Goal: Contribute content: Add original content to the website for others to see

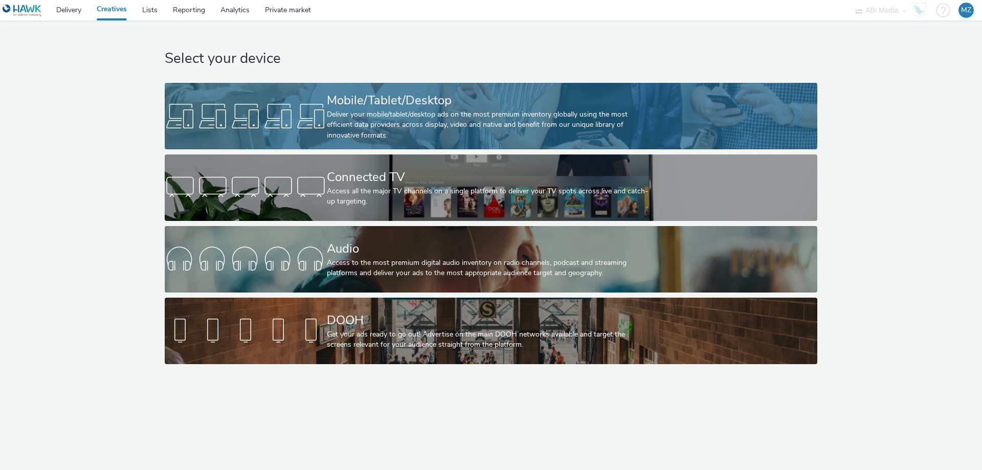
click at [427, 128] on div "Deliver your mobile/tablet/desktop ads on the most premium inventory globally u…" at bounding box center [489, 124] width 324 height 31
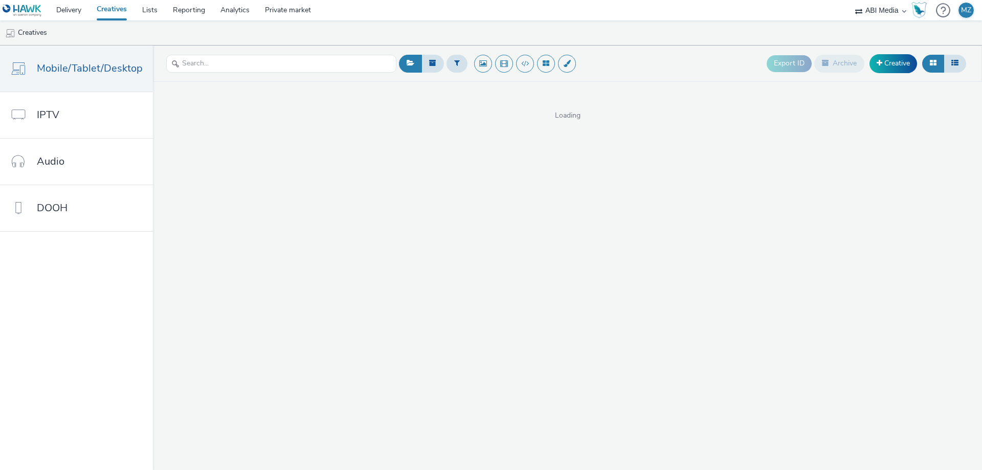
drag, startPoint x: 895, startPoint y: 66, endPoint x: 872, endPoint y: 33, distance: 41.1
click at [872, 33] on ul "Creatives" at bounding box center [491, 32] width 982 height 25
click at [880, 68] on link "Creative" at bounding box center [893, 63] width 48 height 18
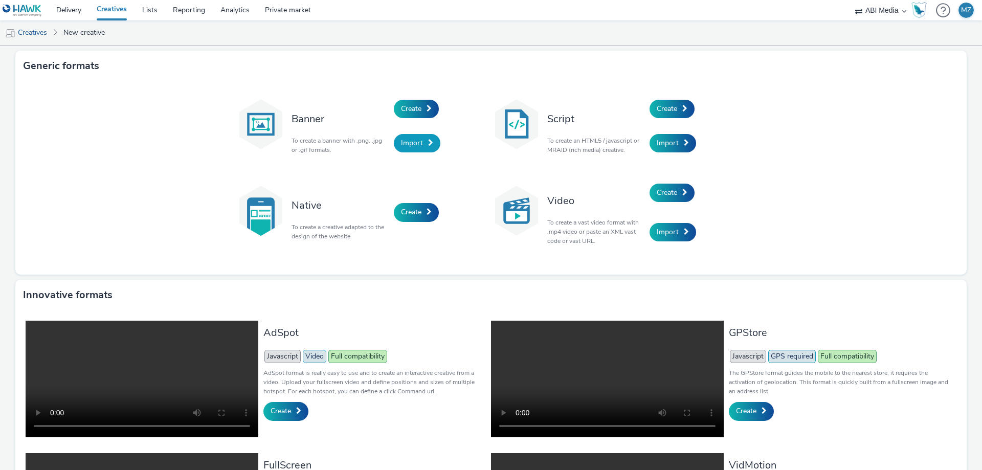
click at [420, 145] on link "Import" at bounding box center [417, 143] width 47 height 18
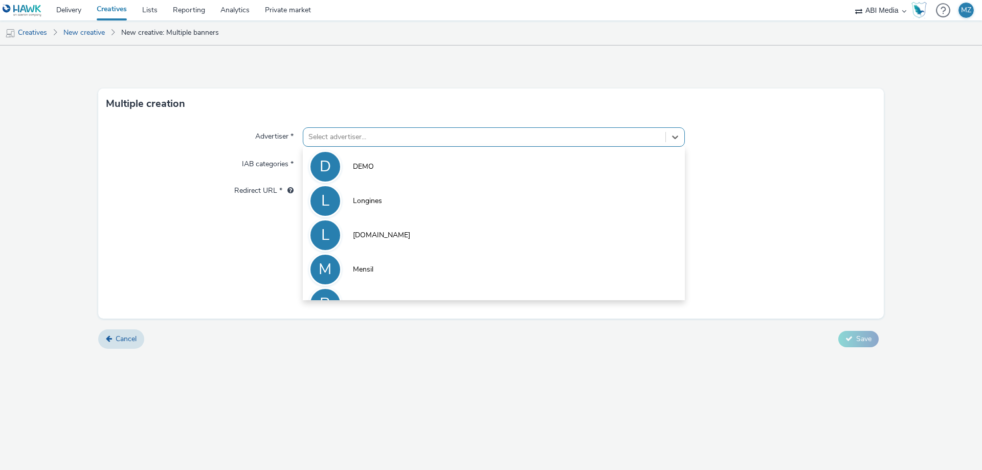
click at [389, 142] on div at bounding box center [484, 137] width 352 height 12
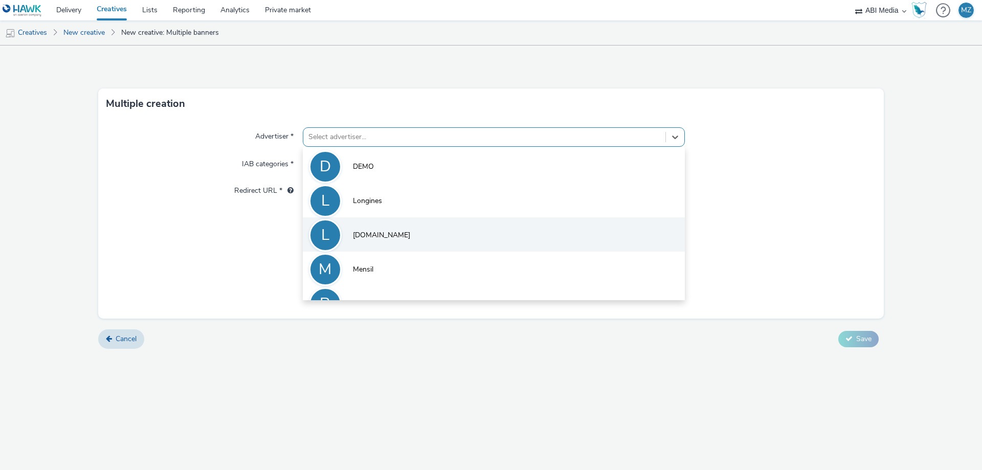
click at [377, 234] on li "L lotto.pl" at bounding box center [494, 234] width 382 height 34
type input "http://lotto.pl"
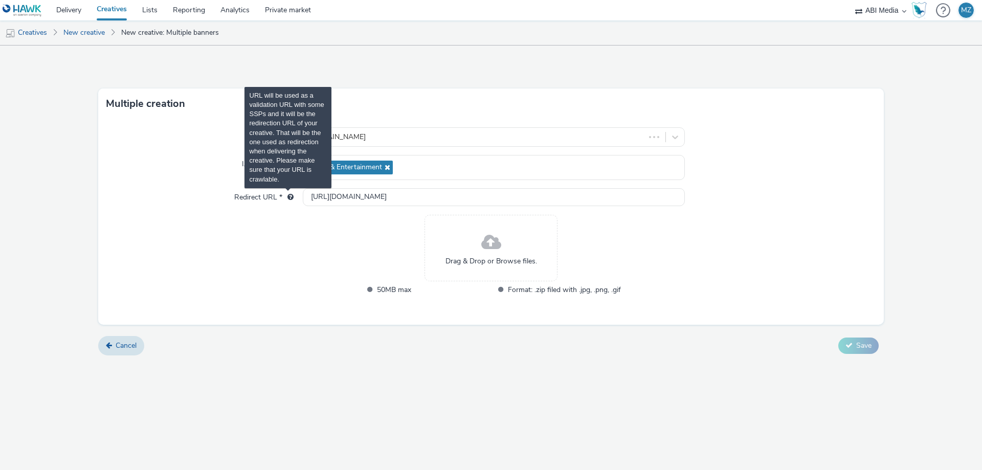
click at [288, 197] on span "URL will be used as a validation URL with some SSPs and it will be the redirect…" at bounding box center [290, 196] width 6 height 7
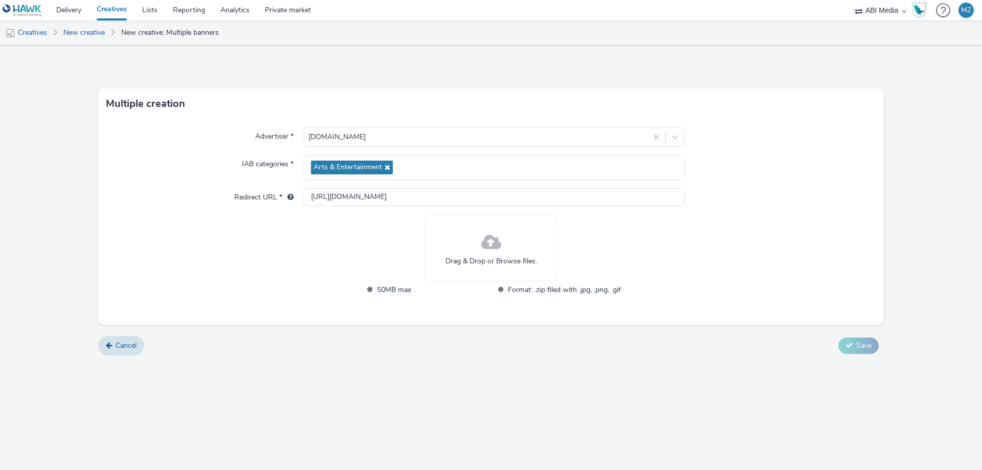
click at [476, 238] on div "Drag & Drop or Browse files." at bounding box center [491, 248] width 133 height 66
click at [489, 262] on span "Drag & Drop or Browse files." at bounding box center [491, 261] width 92 height 10
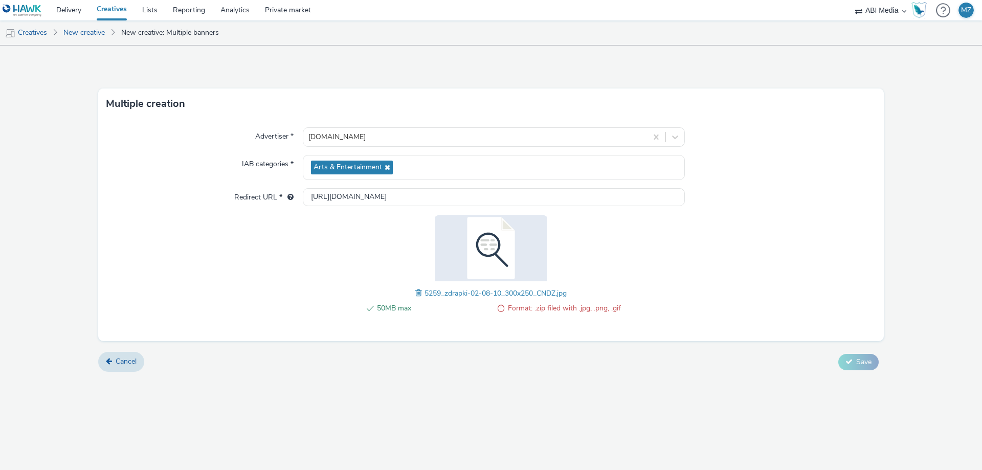
click at [113, 6] on link "Creatives" at bounding box center [112, 10] width 46 height 20
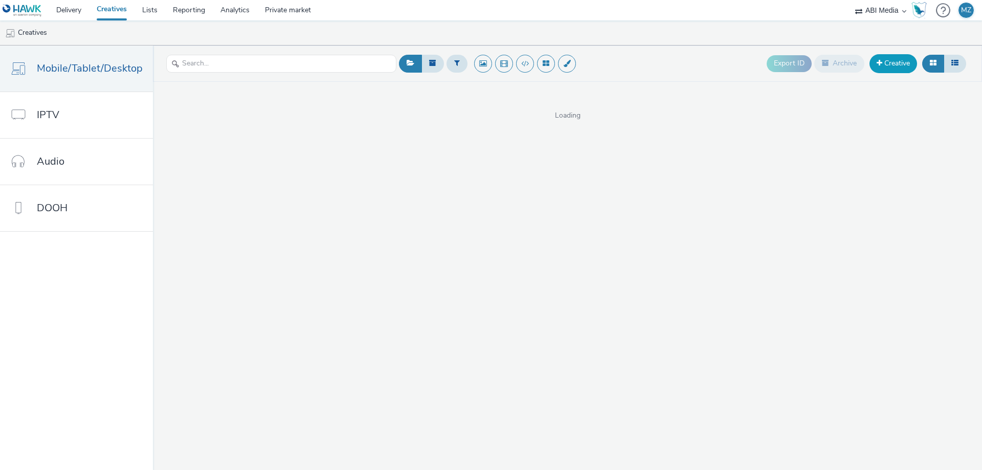
click at [896, 65] on link "Creative" at bounding box center [893, 63] width 48 height 18
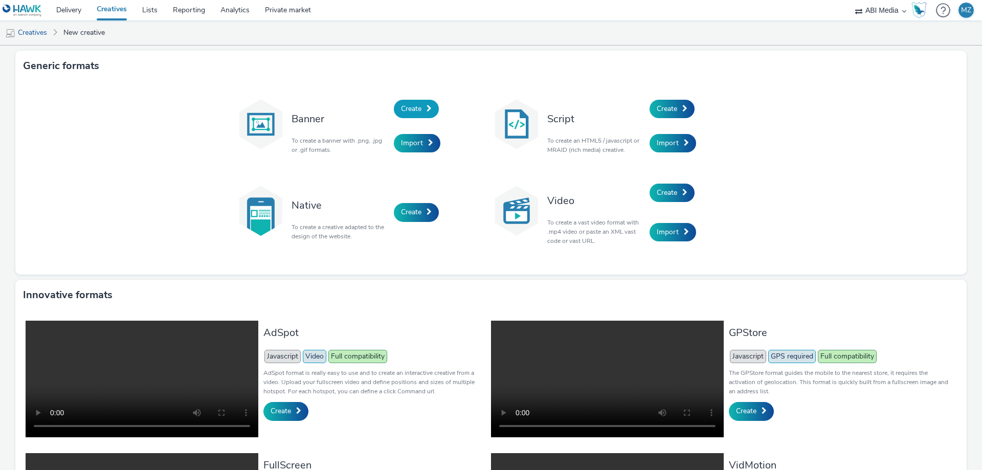
click at [401, 109] on span "Create" at bounding box center [411, 109] width 20 height 10
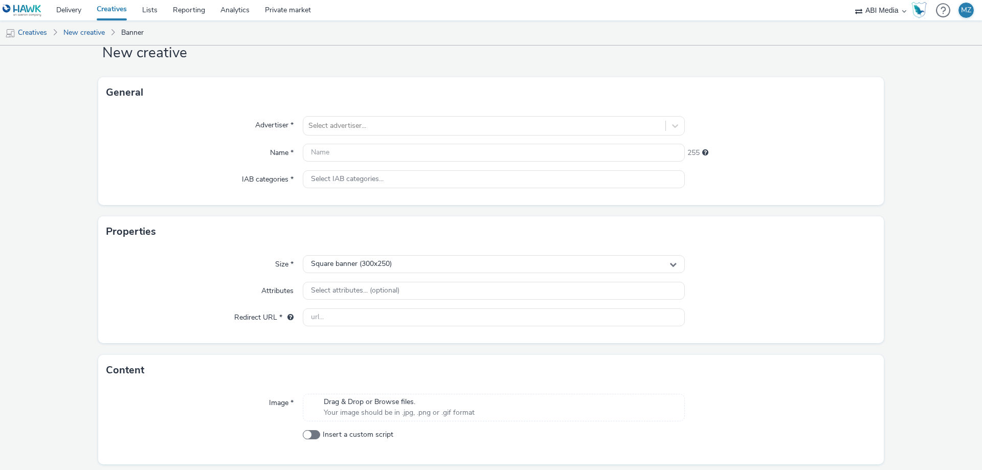
scroll to position [63, 0]
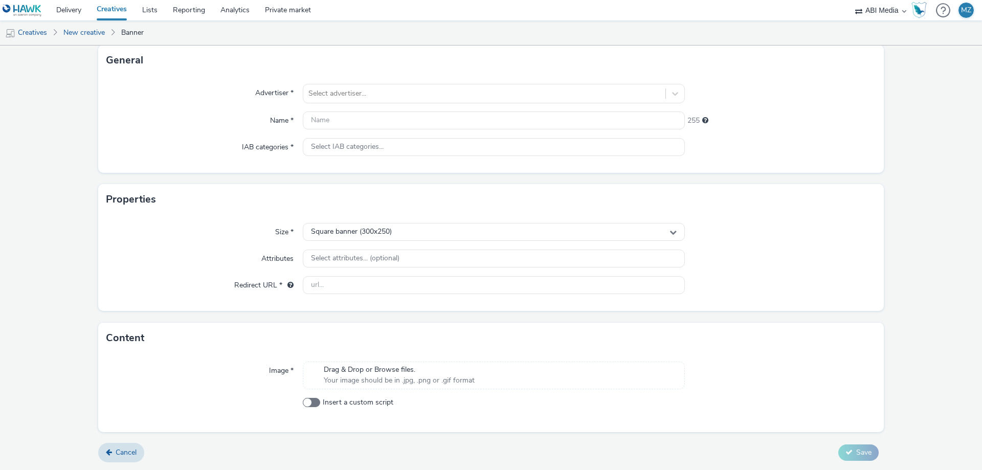
click at [410, 373] on span "Drag & Drop or Browse files." at bounding box center [399, 370] width 151 height 10
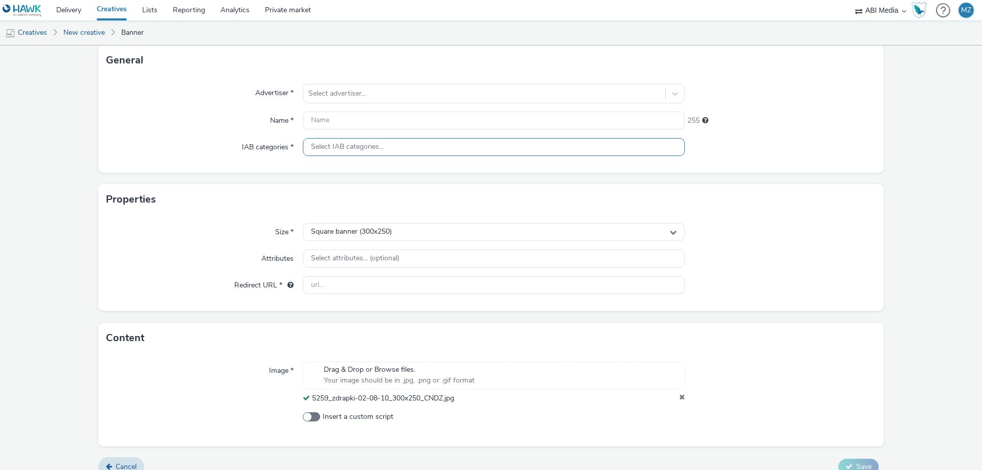
click at [330, 143] on span "Select IAB categories..." at bounding box center [347, 147] width 73 height 9
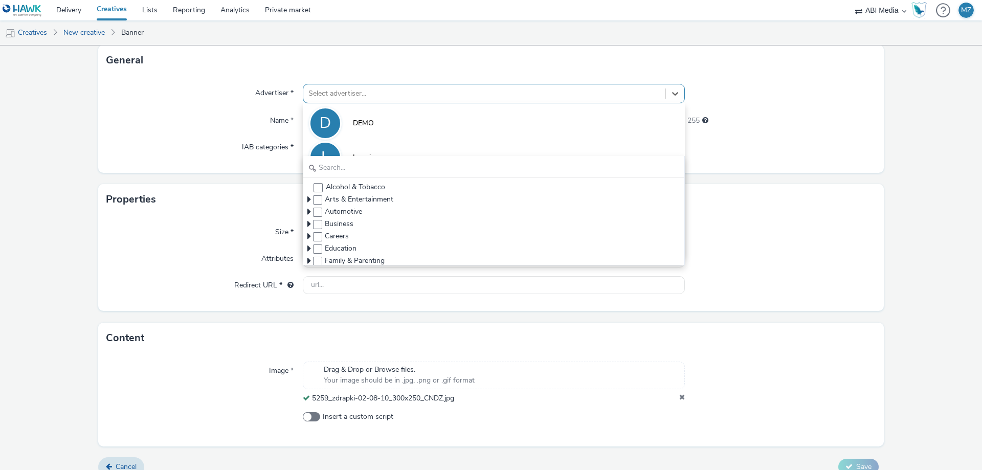
click at [326, 90] on div at bounding box center [484, 93] width 352 height 12
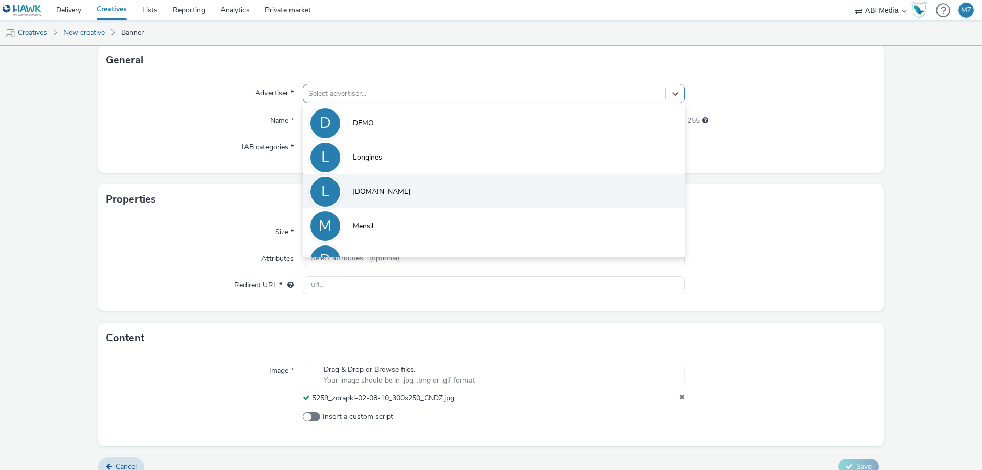
drag, startPoint x: 386, startPoint y: 190, endPoint x: 405, endPoint y: 192, distance: 19.5
click at [386, 190] on li "L lotto.pl" at bounding box center [494, 191] width 382 height 34
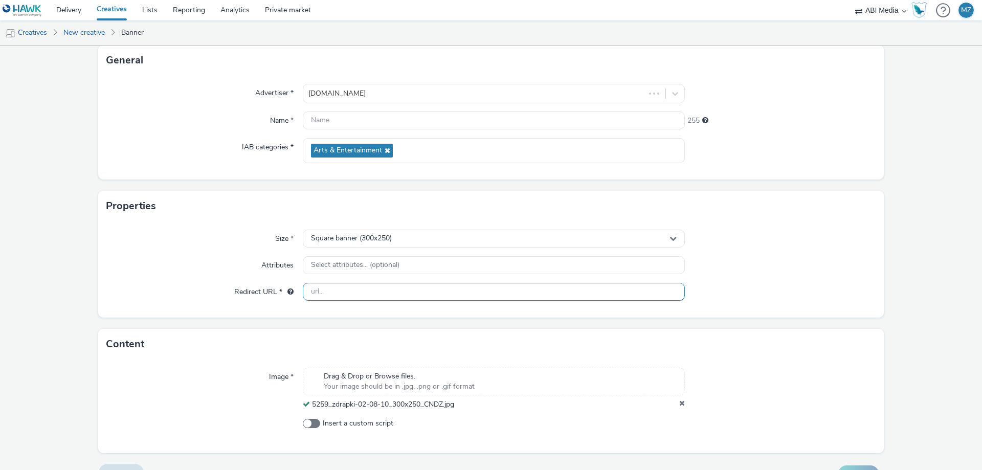
click at [318, 285] on input "text" at bounding box center [494, 292] width 382 height 18
paste input "https://track.adform.net/C/?bn=84511926;gdpr=${gdpr};gdpr_consent=${gdpr_consen…"
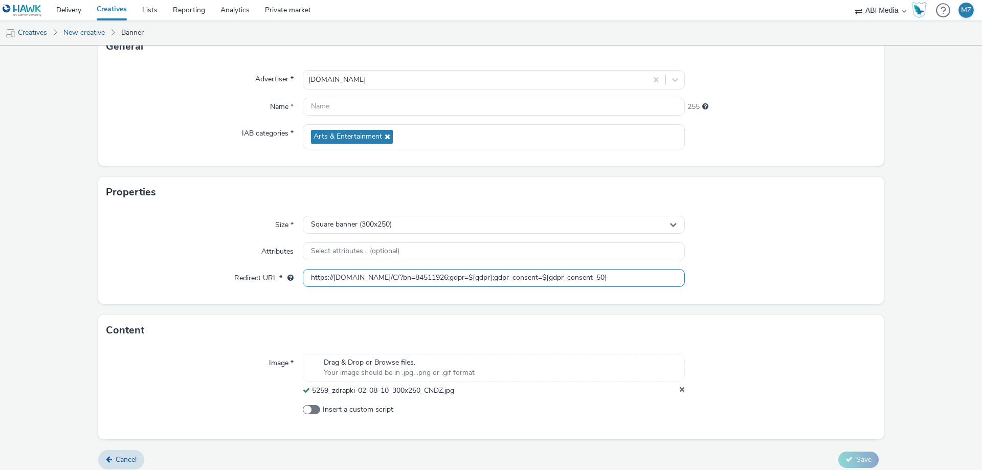
scroll to position [84, 0]
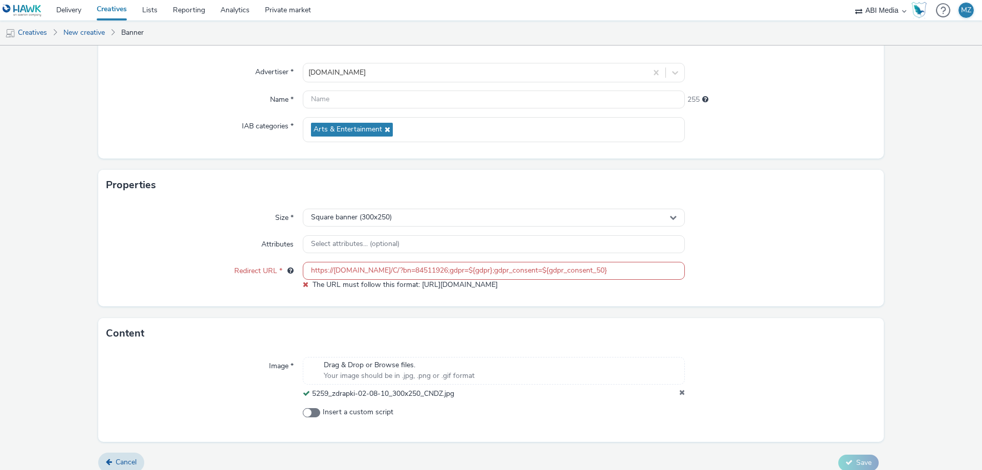
click at [877, 383] on div "Image * Drag & Drop or Browse files. Your image should be in .jpg, .png or .gif…" at bounding box center [491, 395] width 786 height 93
click at [325, 273] on input "https://track.adform.net/C/?bn=84511926;gdpr=${gdpr};gdpr_consent=${gdpr_consen…" at bounding box center [494, 271] width 382 height 18
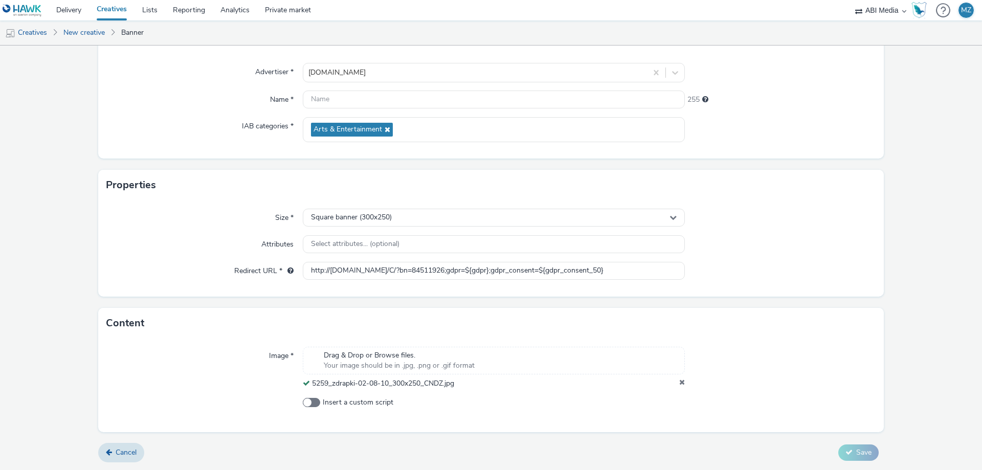
click at [891, 275] on form "New creative General Advertiser * lotto.pl Name * 255 IAB categories * Arts & E…" at bounding box center [491, 216] width 982 height 508
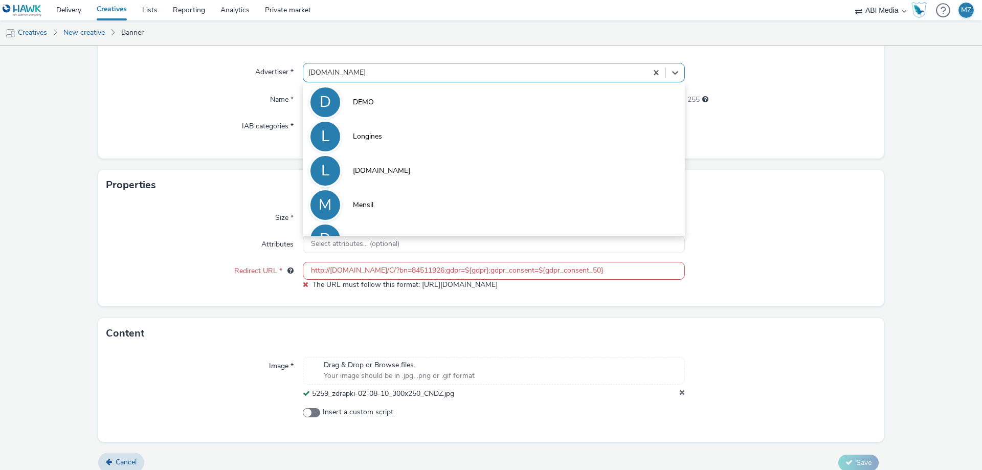
drag, startPoint x: 329, startPoint y: 70, endPoint x: 178, endPoint y: 69, distance: 150.9
click at [178, 69] on div "Advertiser * option DEMO focused, 1 of 6. 6 results available. Use Up and Down …" at bounding box center [490, 72] width 769 height 19
click at [200, 289] on div "Redirect URL *" at bounding box center [204, 276] width 196 height 28
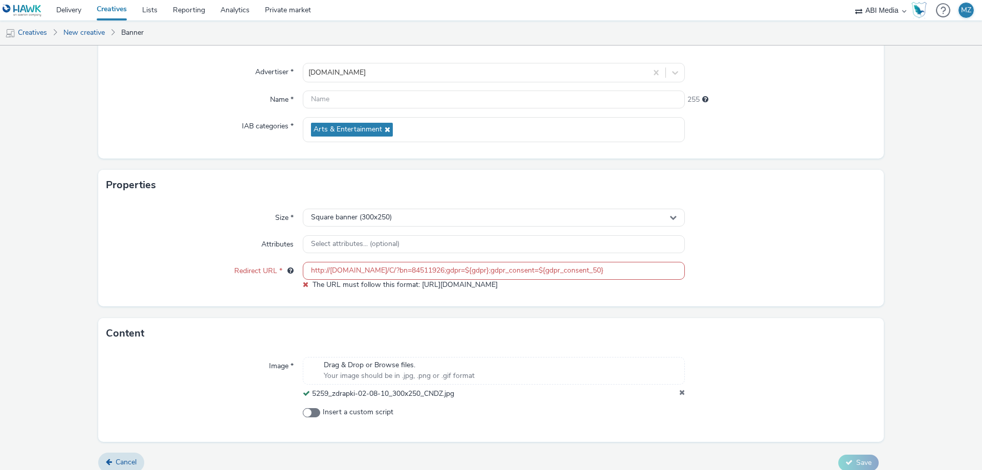
click at [321, 272] on input "http://track.adform.net/C/?bn=84511926;gdpr=${gdpr};gdpr_consent=${gdpr_consent…" at bounding box center [494, 271] width 382 height 18
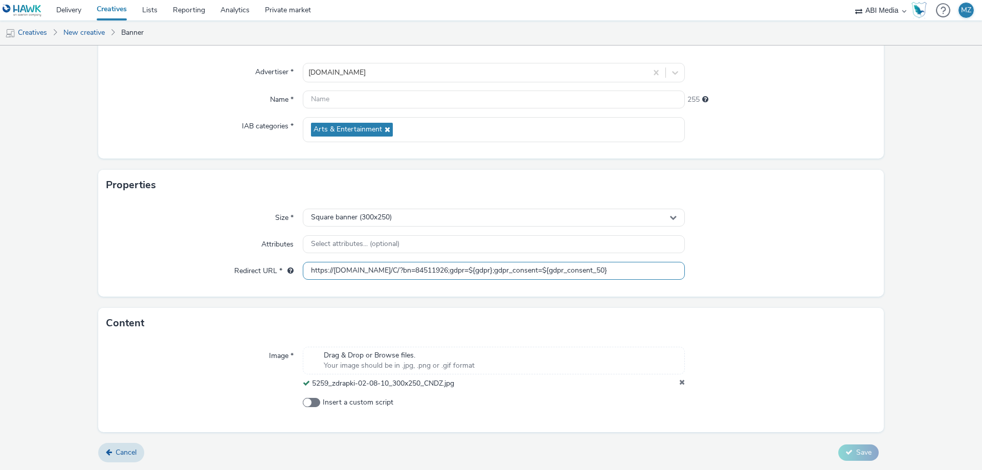
drag, startPoint x: 330, startPoint y: 274, endPoint x: 848, endPoint y: 276, distance: 517.6
click at [847, 276] on div "Redirect URL * https://track.adform.net/C/?bn=84511926;gdpr=${gdpr};gdpr_consen…" at bounding box center [490, 271] width 769 height 18
type input "https://lotto.pl"
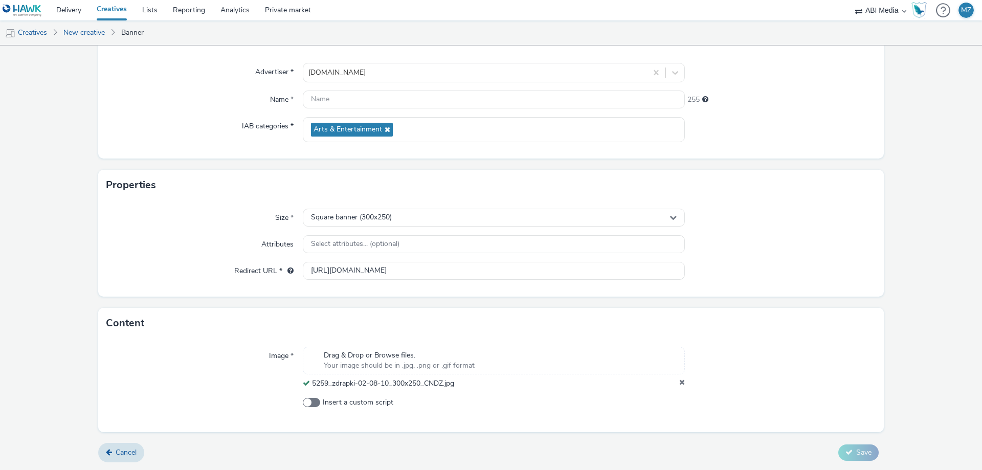
click at [848, 275] on div at bounding box center [780, 271] width 191 height 18
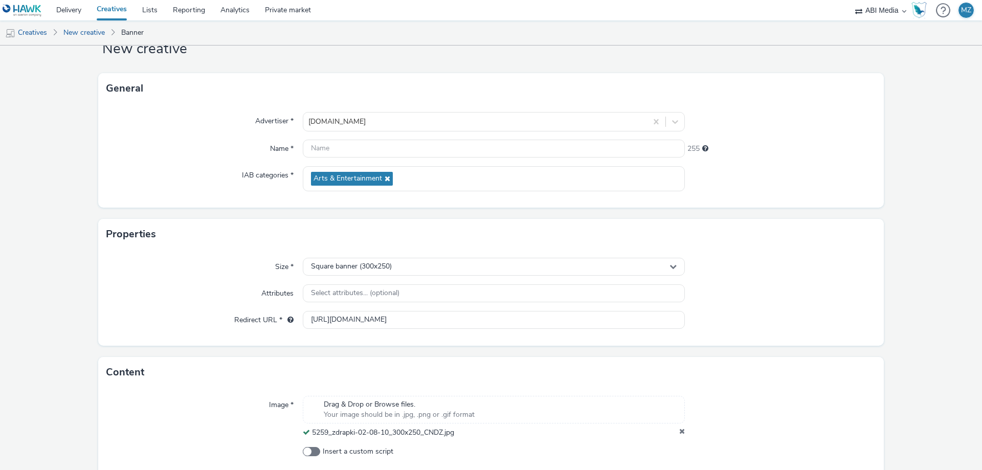
scroll to position [0, 0]
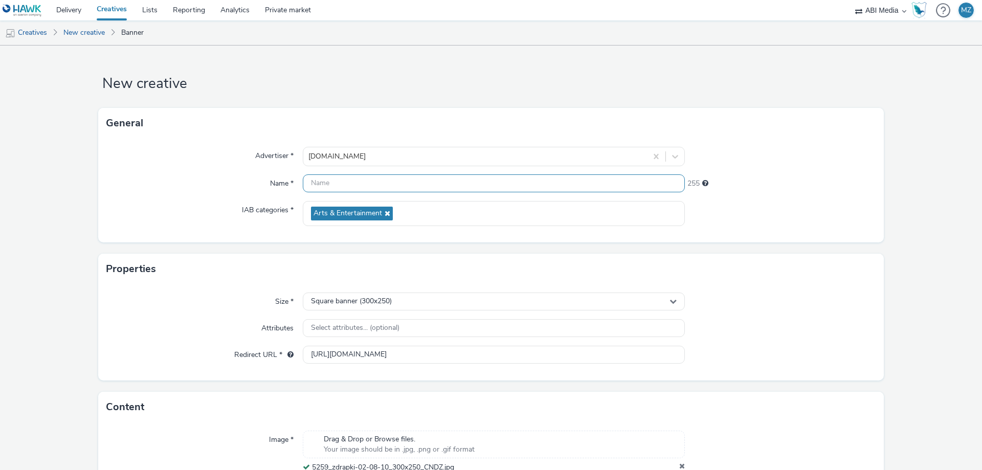
click at [343, 178] on input "text" at bounding box center [494, 183] width 382 height 18
paste input "5259_zdrapki-02-08-10_300x250_CNDZ"
type input "5259_zdrapki-02-08-10_300x250_CNDZ"
click at [158, 199] on div "Advertiser * lotto.pl Name * 5259_zdrapki-02-08-10_300x250_CNDZ 221 IAB categor…" at bounding box center [491, 191] width 786 height 104
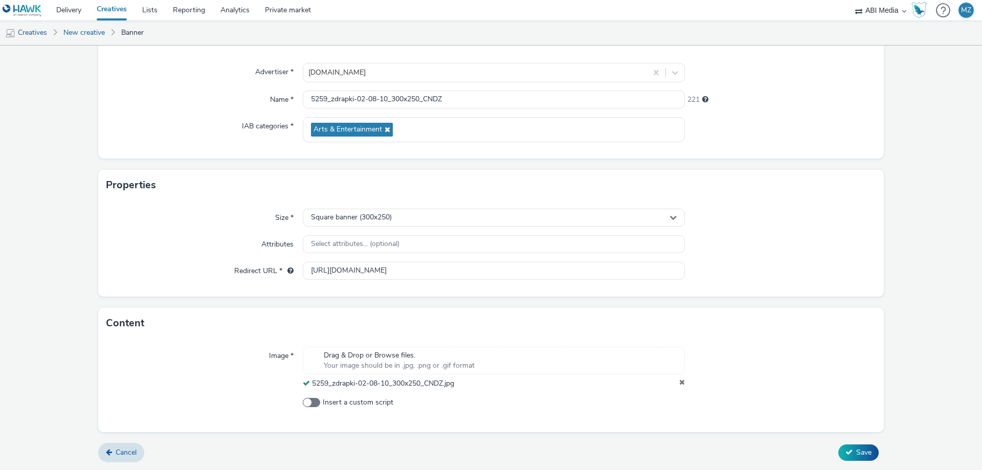
drag, startPoint x: 275, startPoint y: 248, endPoint x: 273, endPoint y: 241, distance: 6.6
click at [273, 241] on label "Attributes" at bounding box center [277, 242] width 40 height 14
click at [365, 268] on input "https://lotto.pl" at bounding box center [494, 271] width 382 height 18
paste input "track.adform.net/C/?bn=84511926;gdpr=${gdpr};gdpr_consent=${gdpr_consent_50}"
click at [891, 237] on form "New creative General Advertiser * lotto.pl Name * 5259_zdrapki-02-08-10_300x250…" at bounding box center [491, 216] width 982 height 508
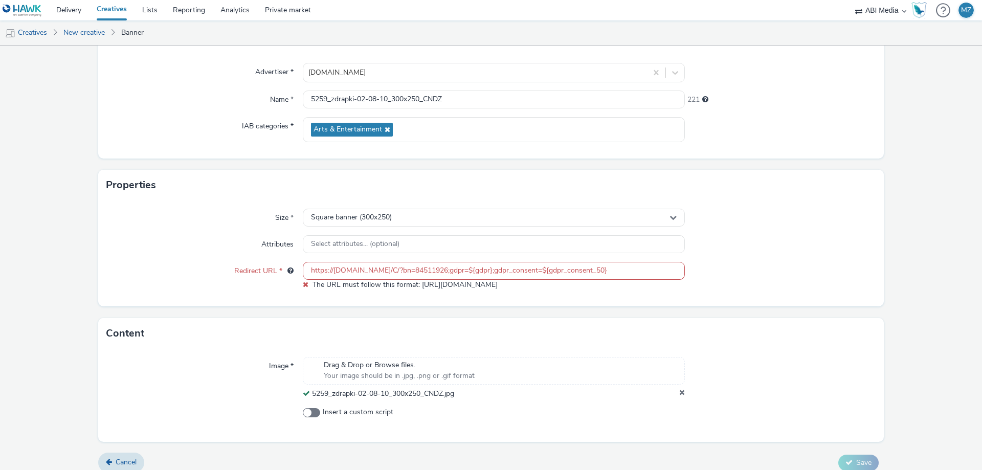
click at [401, 279] on input "https://track.adform.net/C/?bn=84511926;gdpr=${gdpr};gdpr_consent=${gdpr_consen…" at bounding box center [494, 271] width 382 height 18
drag, startPoint x: 331, startPoint y: 271, endPoint x: 837, endPoint y: 264, distance: 505.9
click at [833, 275] on div "Redirect URL * https://track.adform.net/C/?bn=84511926;gdpr=${gdpr};gdpr_consen…" at bounding box center [490, 276] width 769 height 28
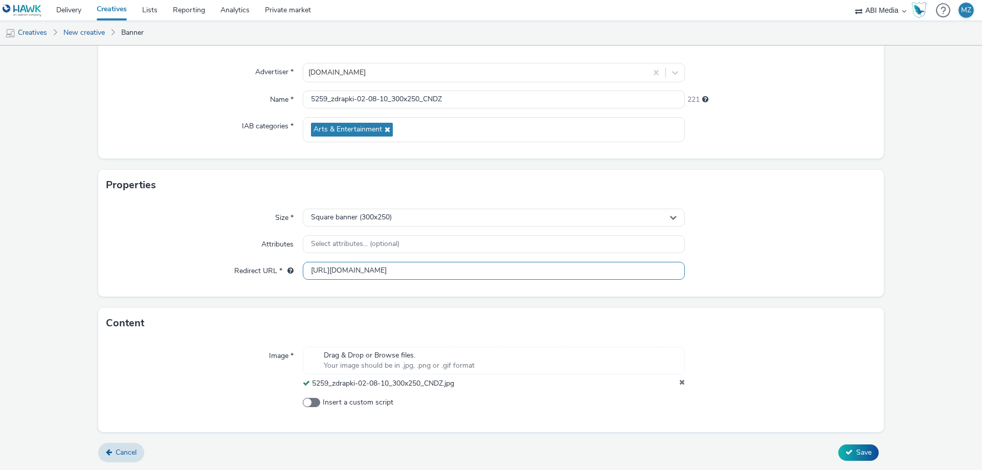
type input "https://lotto.pl"
click at [837, 264] on div at bounding box center [780, 271] width 191 height 18
click at [861, 455] on span "Save" at bounding box center [863, 453] width 15 height 10
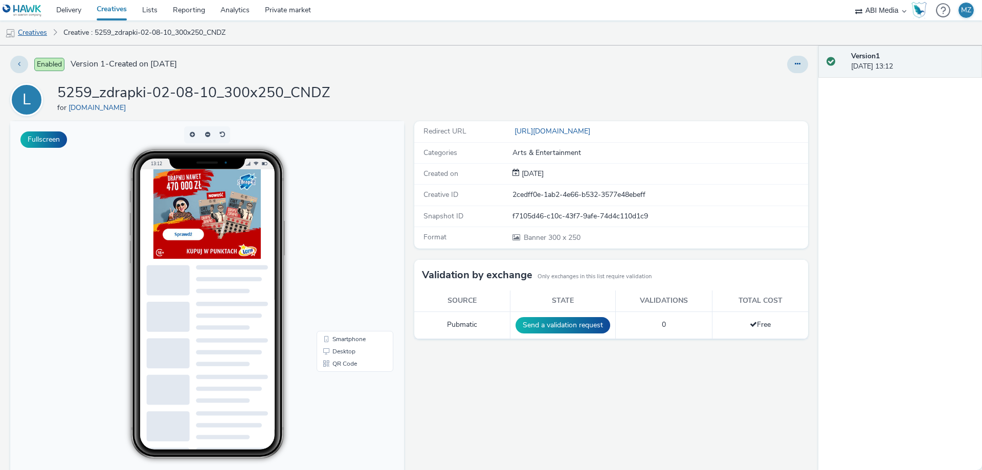
click at [34, 31] on link "Creatives" at bounding box center [26, 32] width 52 height 25
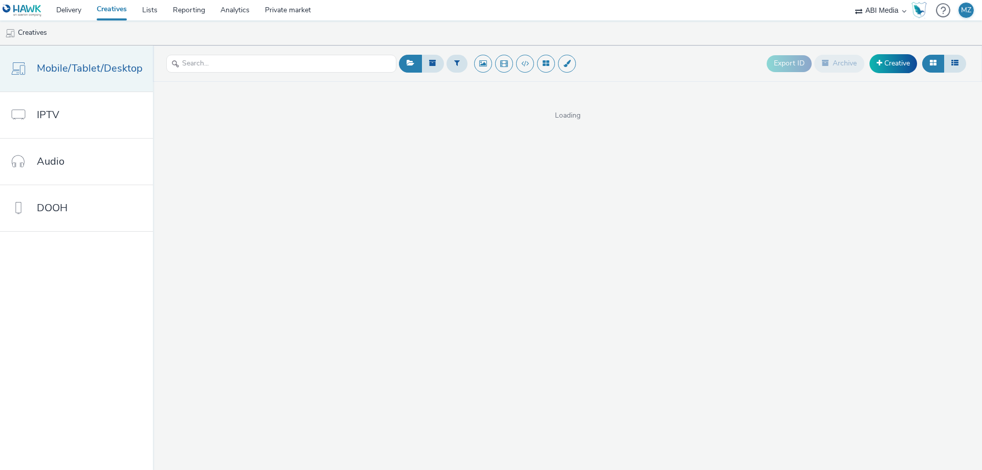
click at [123, 78] on link "Mobile/Tablet/Desktop" at bounding box center [76, 69] width 153 height 46
click at [897, 62] on link "Creative" at bounding box center [893, 63] width 48 height 18
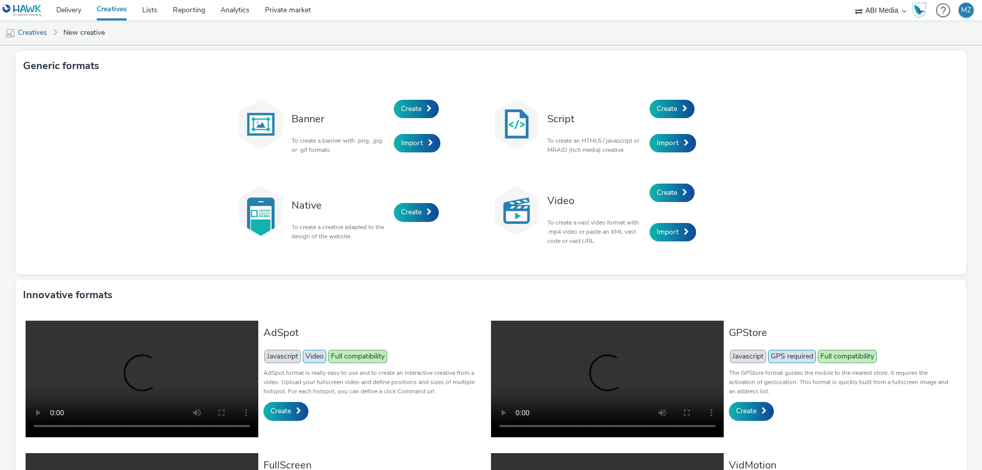
click at [99, 2] on link "Creatives" at bounding box center [112, 10] width 46 height 20
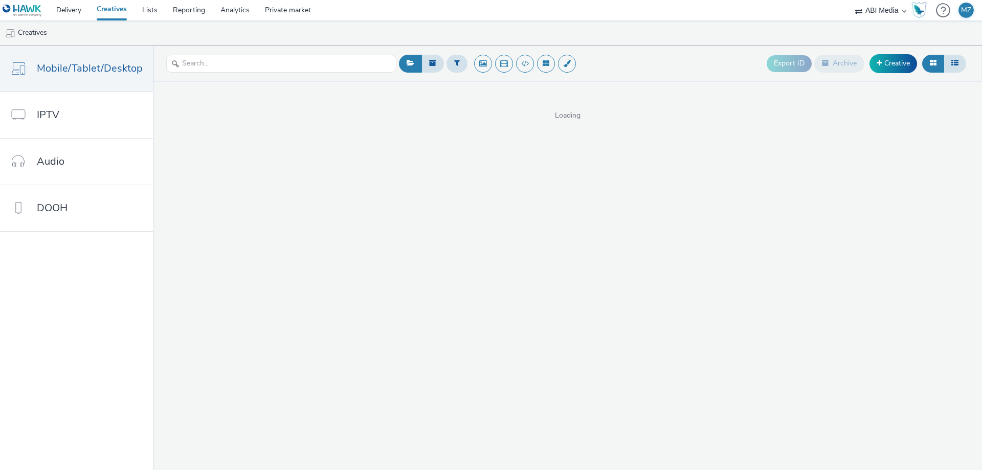
click at [110, 8] on link "Creatives" at bounding box center [112, 10] width 46 height 20
click at [78, 12] on link "Delivery" at bounding box center [69, 10] width 40 height 20
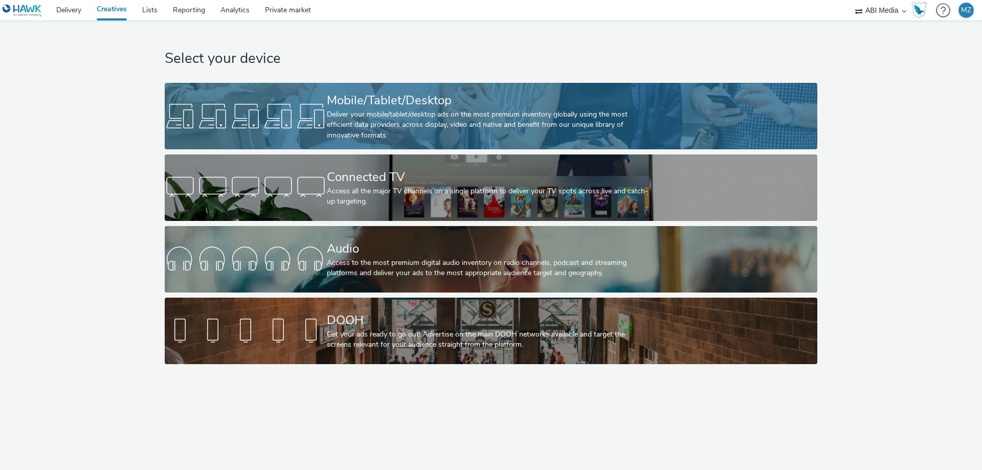
click at [417, 86] on div "Mobile/Tablet/Desktop Deliver your mobile/tablet/desktop ads on the most premiu…" at bounding box center [489, 116] width 324 height 66
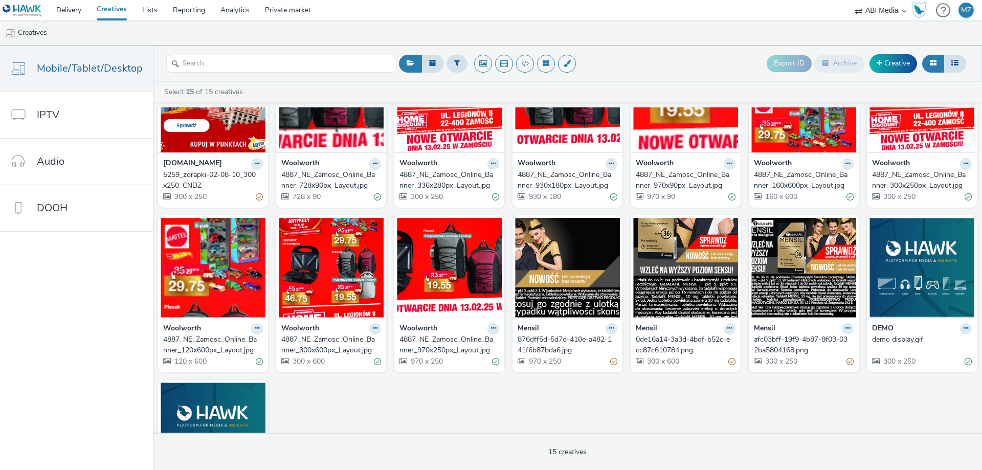
scroll to position [182, 0]
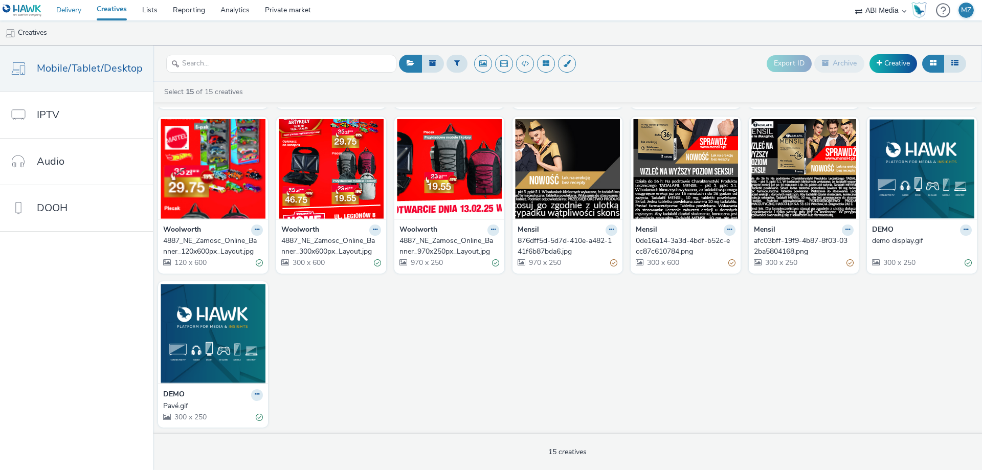
click at [76, 16] on link "Delivery" at bounding box center [69, 10] width 40 height 20
